Goal: Register for event/course

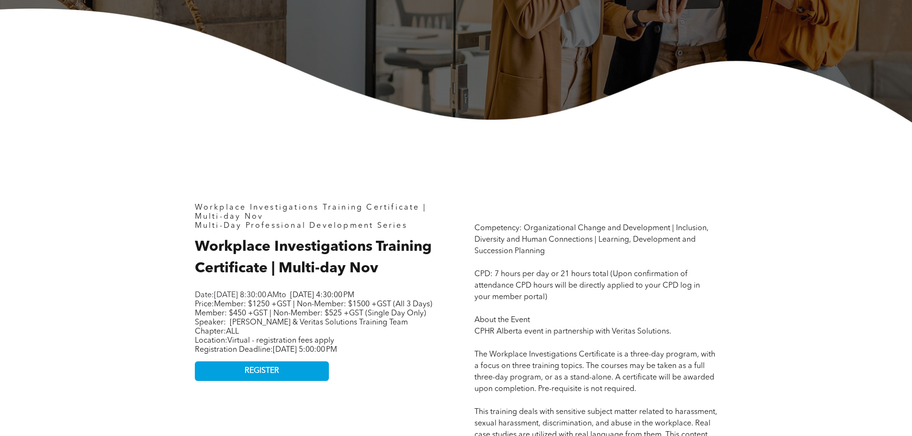
scroll to position [383, 0]
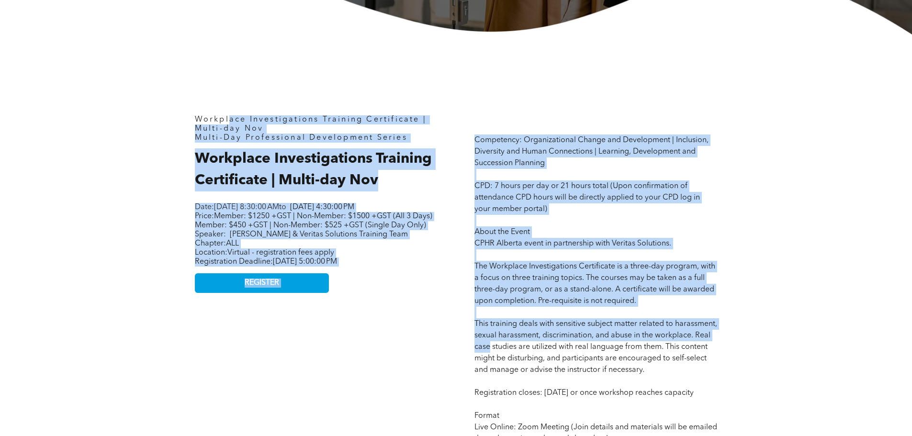
drag, startPoint x: 228, startPoint y: 68, endPoint x: 448, endPoint y: 326, distance: 339.4
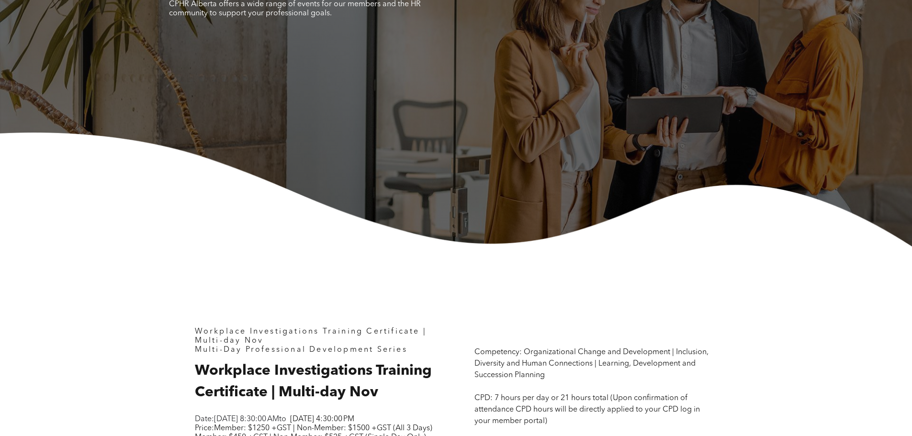
drag, startPoint x: 427, startPoint y: 313, endPoint x: 217, endPoint y: 256, distance: 217.1
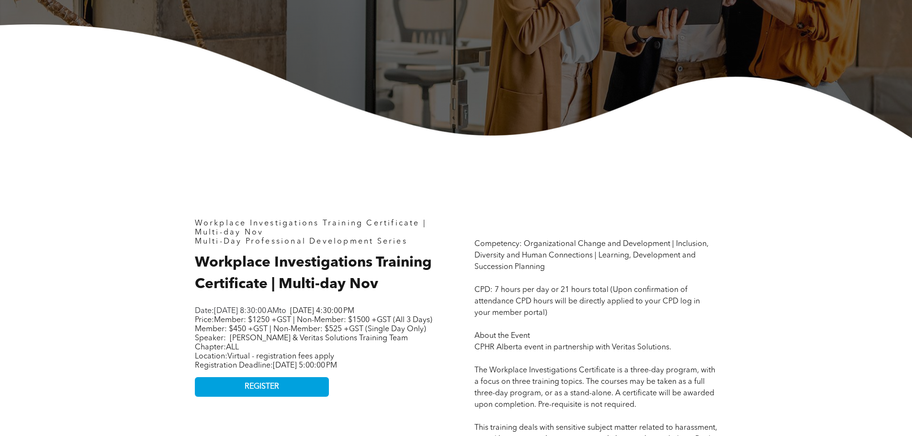
scroll to position [410, 0]
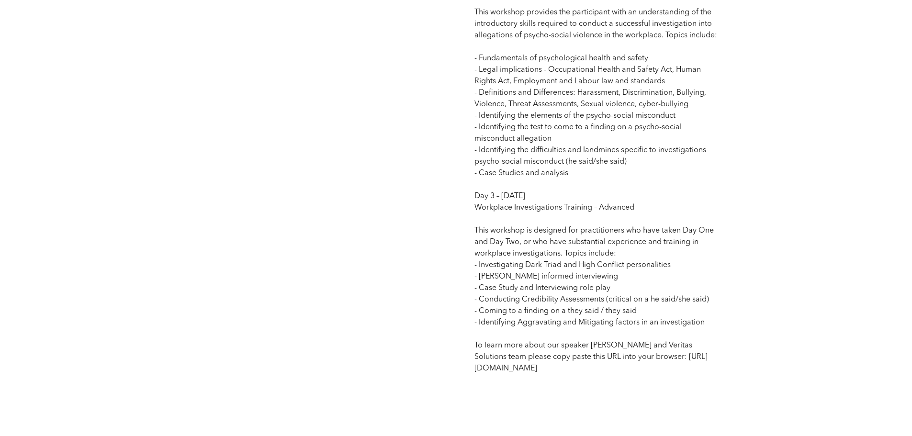
scroll to position [1149, 0]
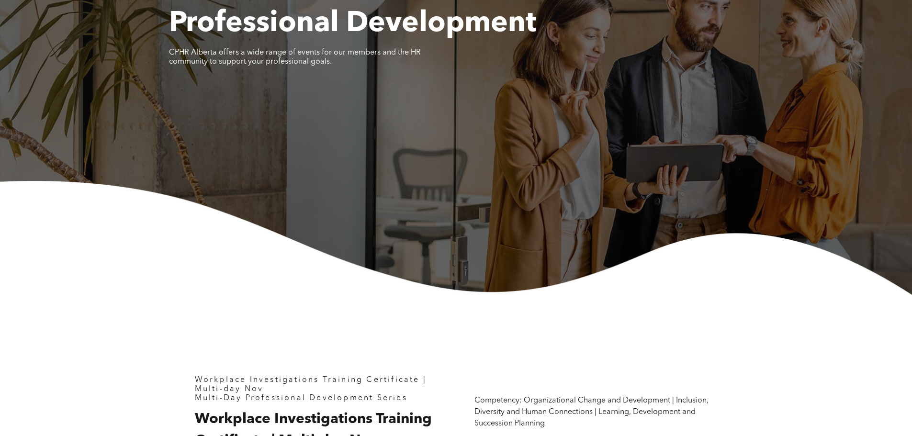
scroll to position [0, 0]
